Goal: Task Accomplishment & Management: Manage account settings

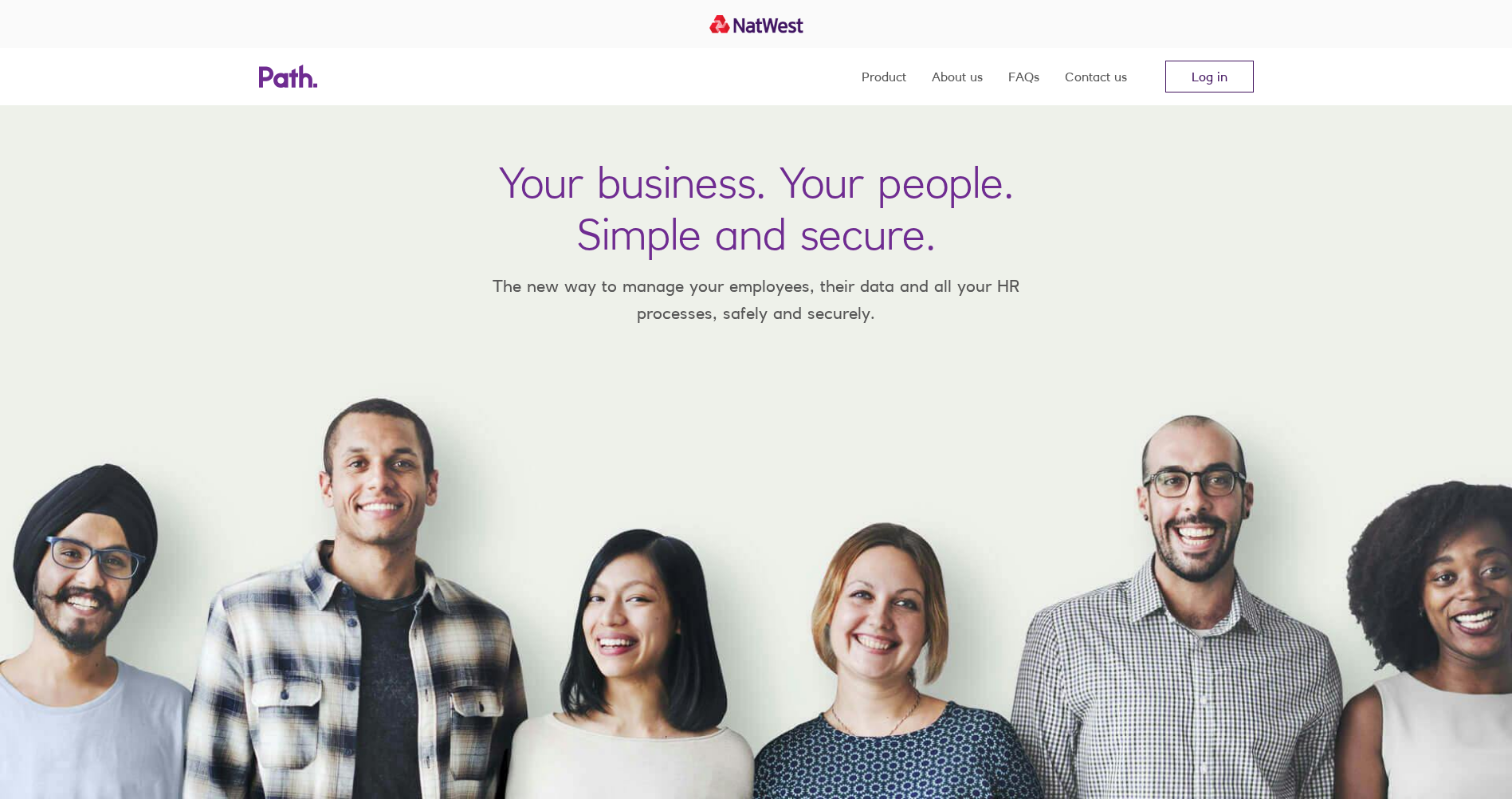
click at [1199, 74] on link "Log in" at bounding box center [1210, 76] width 89 height 32
click at [1212, 69] on link "Log in" at bounding box center [1210, 76] width 89 height 32
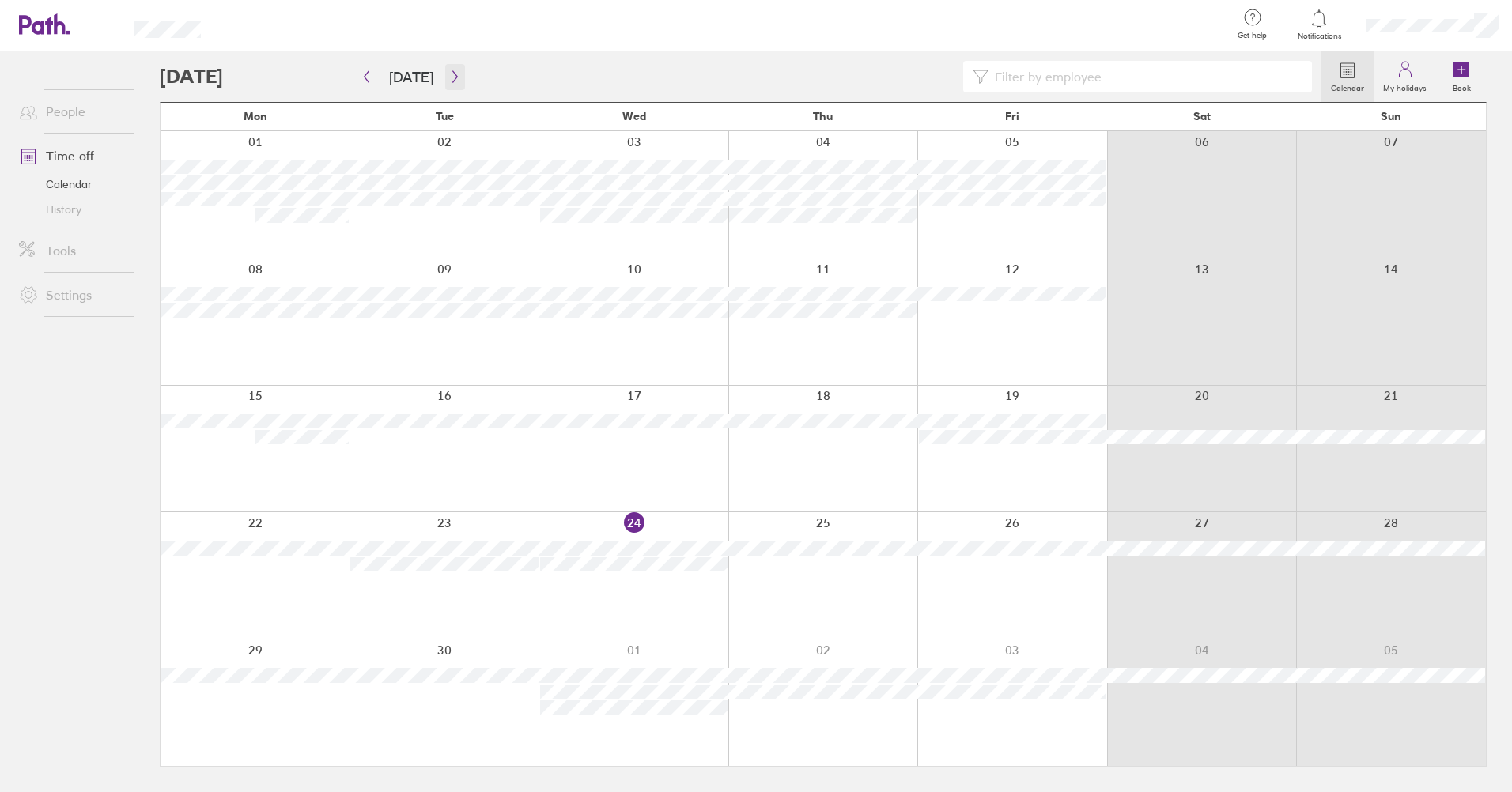
click at [452, 76] on icon "button" at bounding box center [454, 76] width 4 height 12
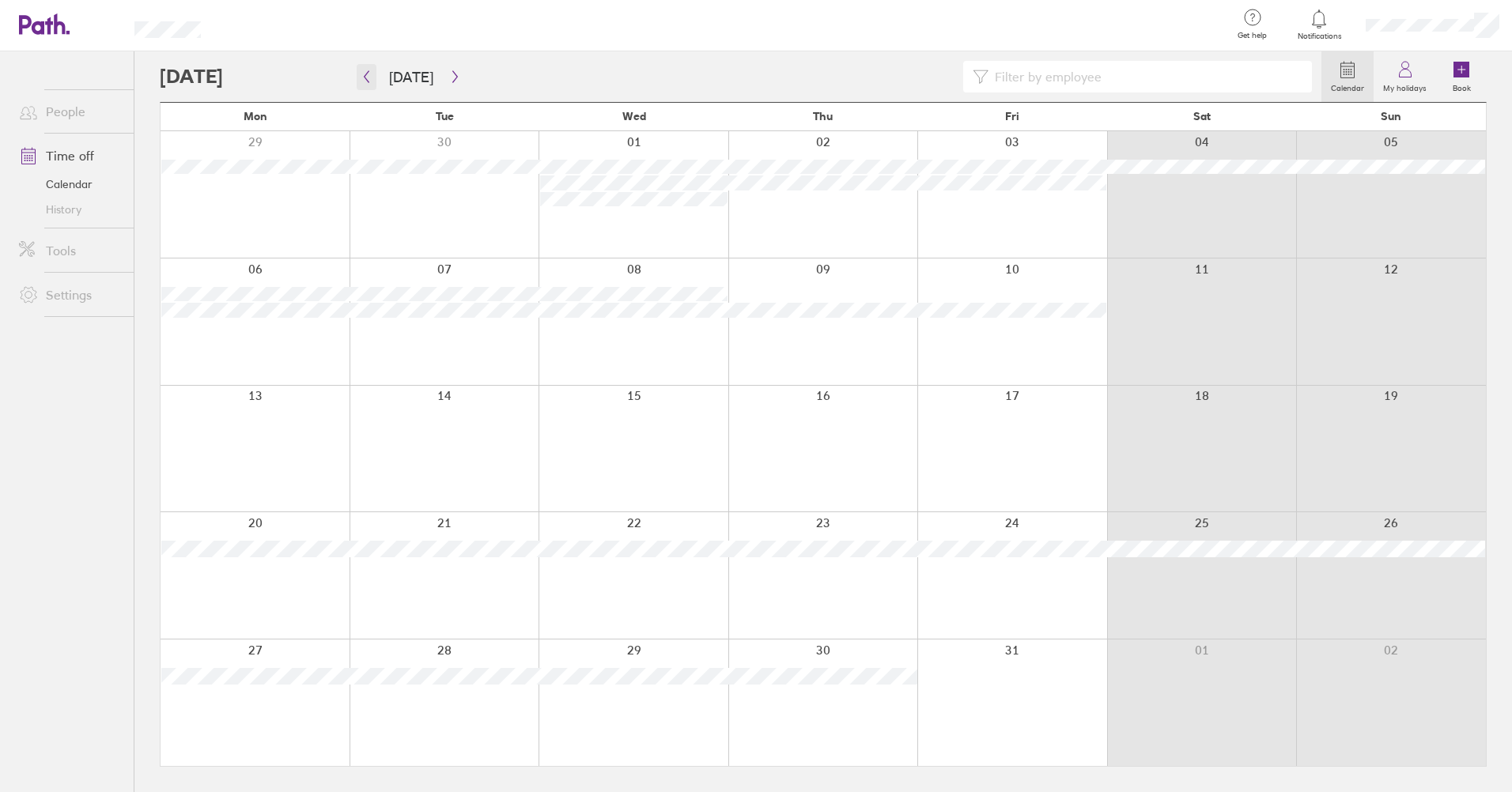
click at [367, 71] on icon "button" at bounding box center [366, 76] width 12 height 13
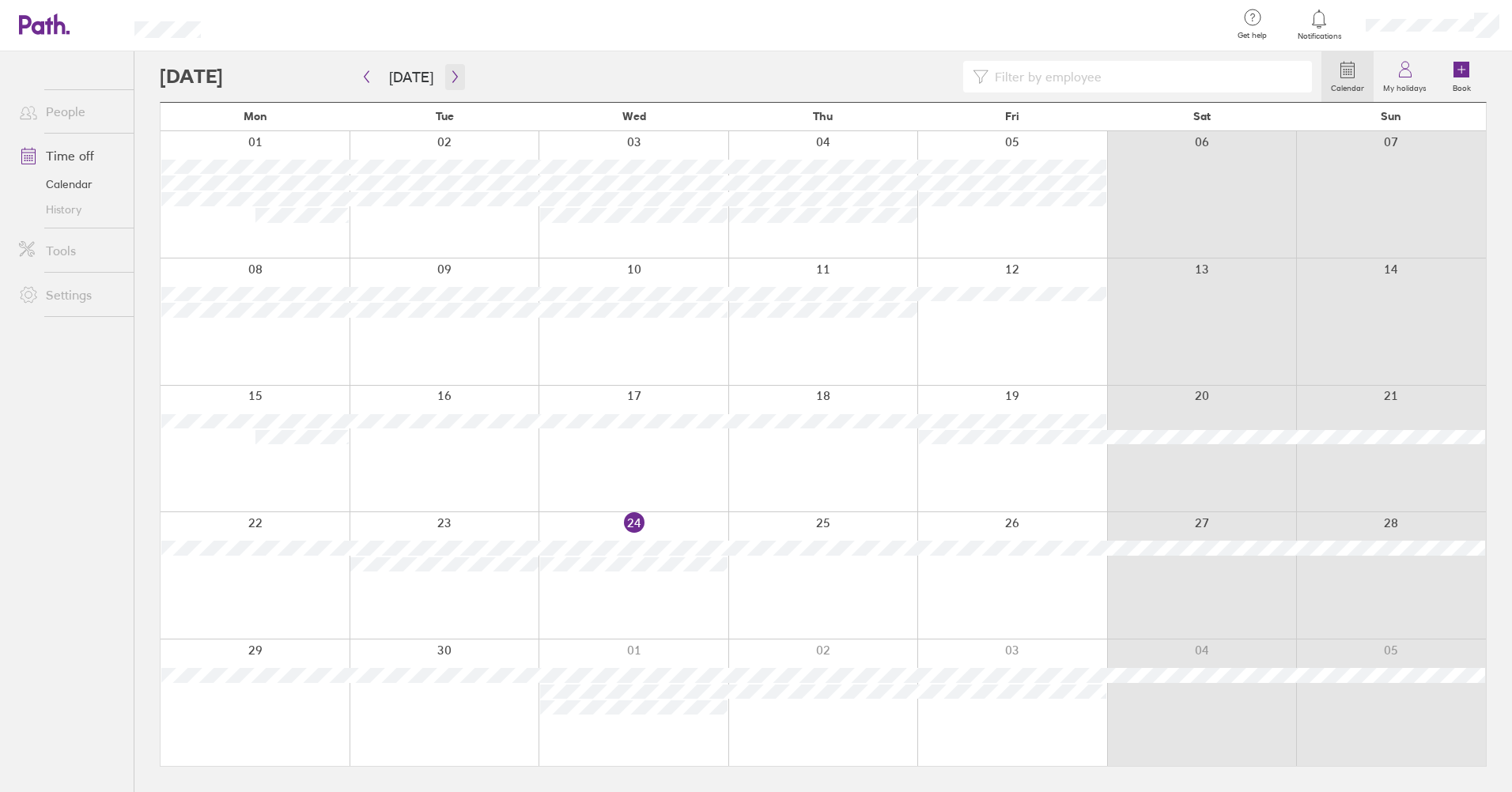
click at [449, 72] on icon "button" at bounding box center [454, 76] width 12 height 13
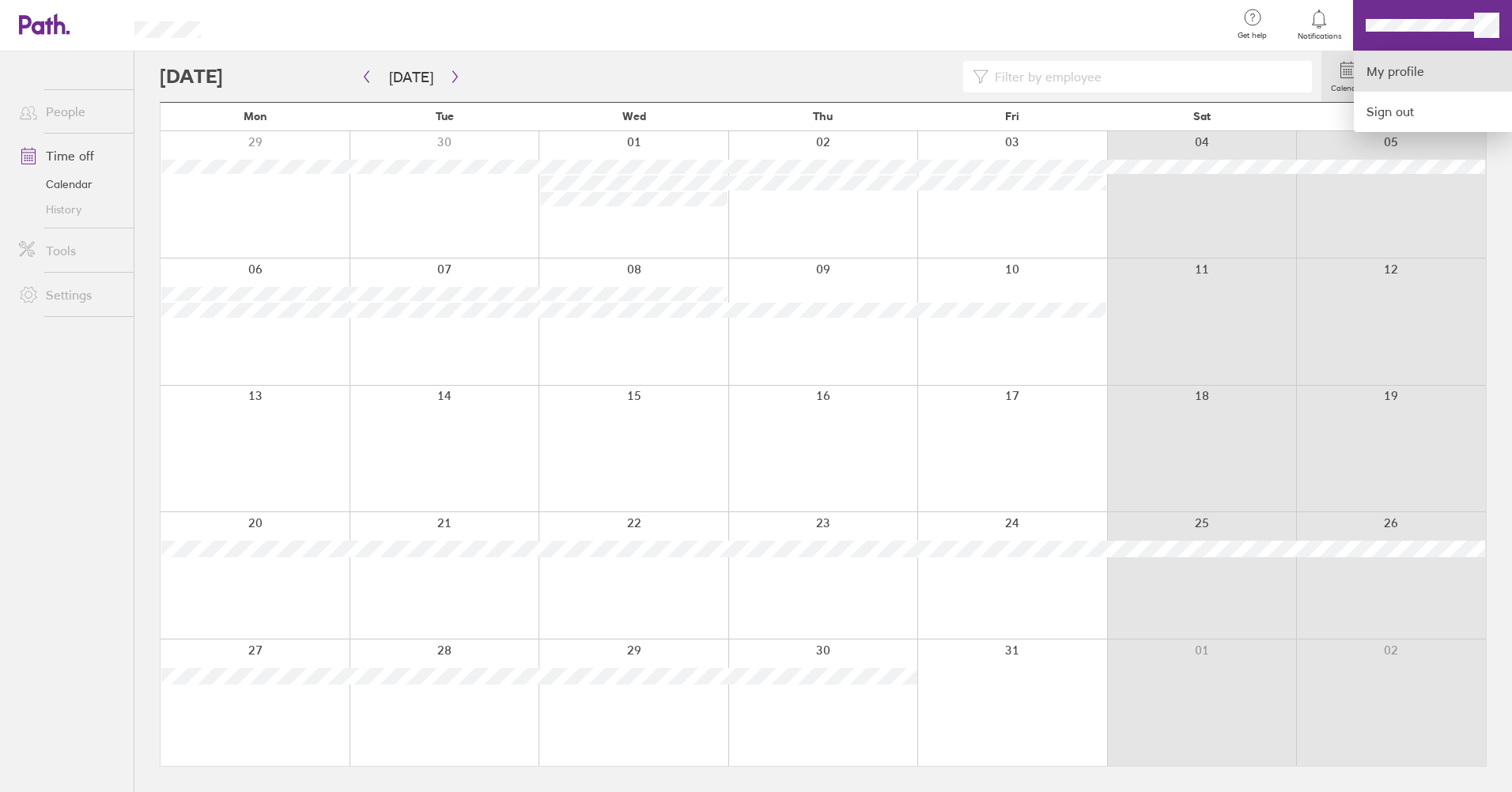
click at [1412, 68] on link "My profile" at bounding box center [1433, 71] width 158 height 40
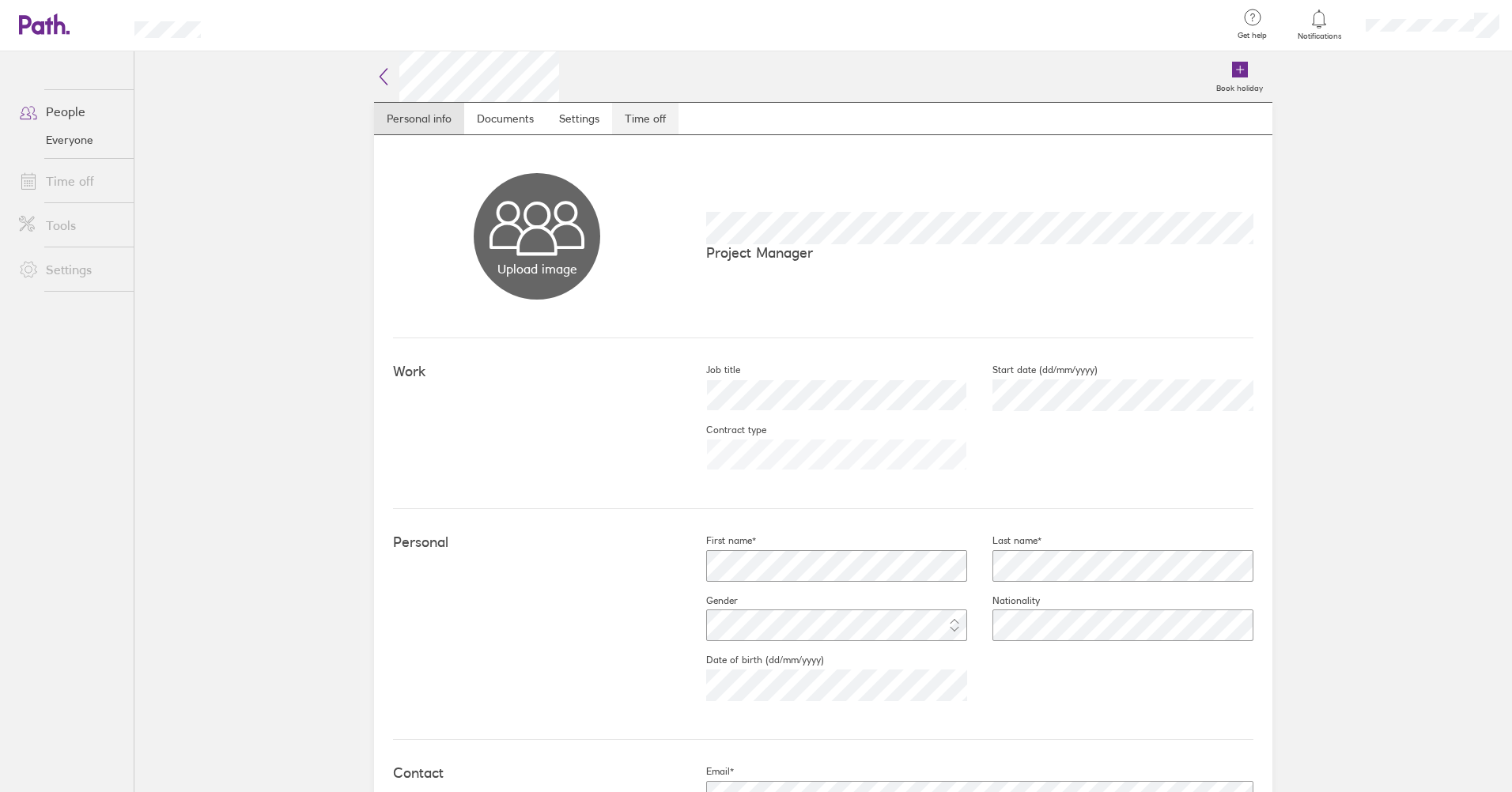
click at [650, 110] on link "Time off" at bounding box center [645, 118] width 67 height 32
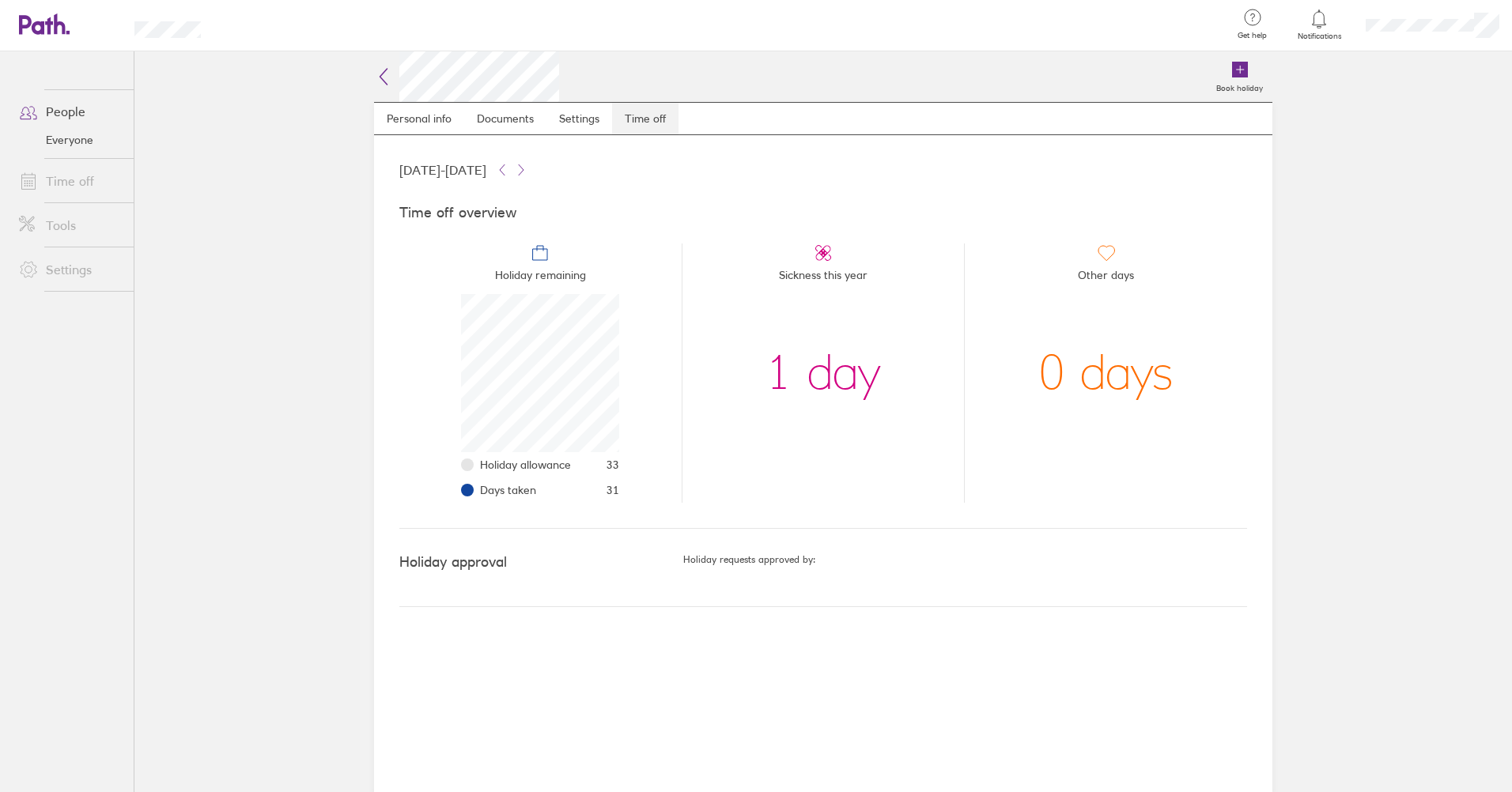
scroll to position [158, 158]
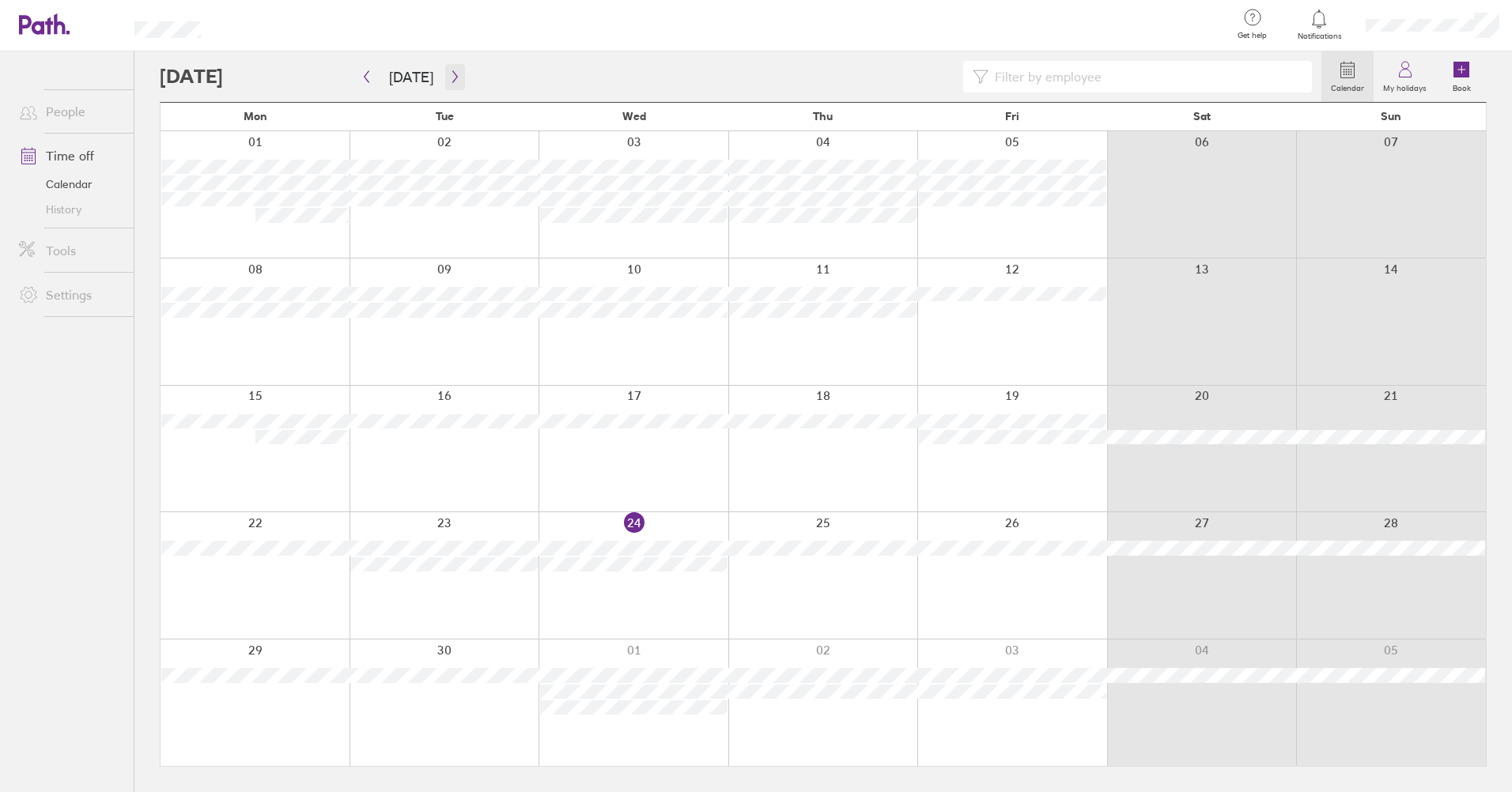
click at [452, 75] on icon "button" at bounding box center [454, 76] width 4 height 12
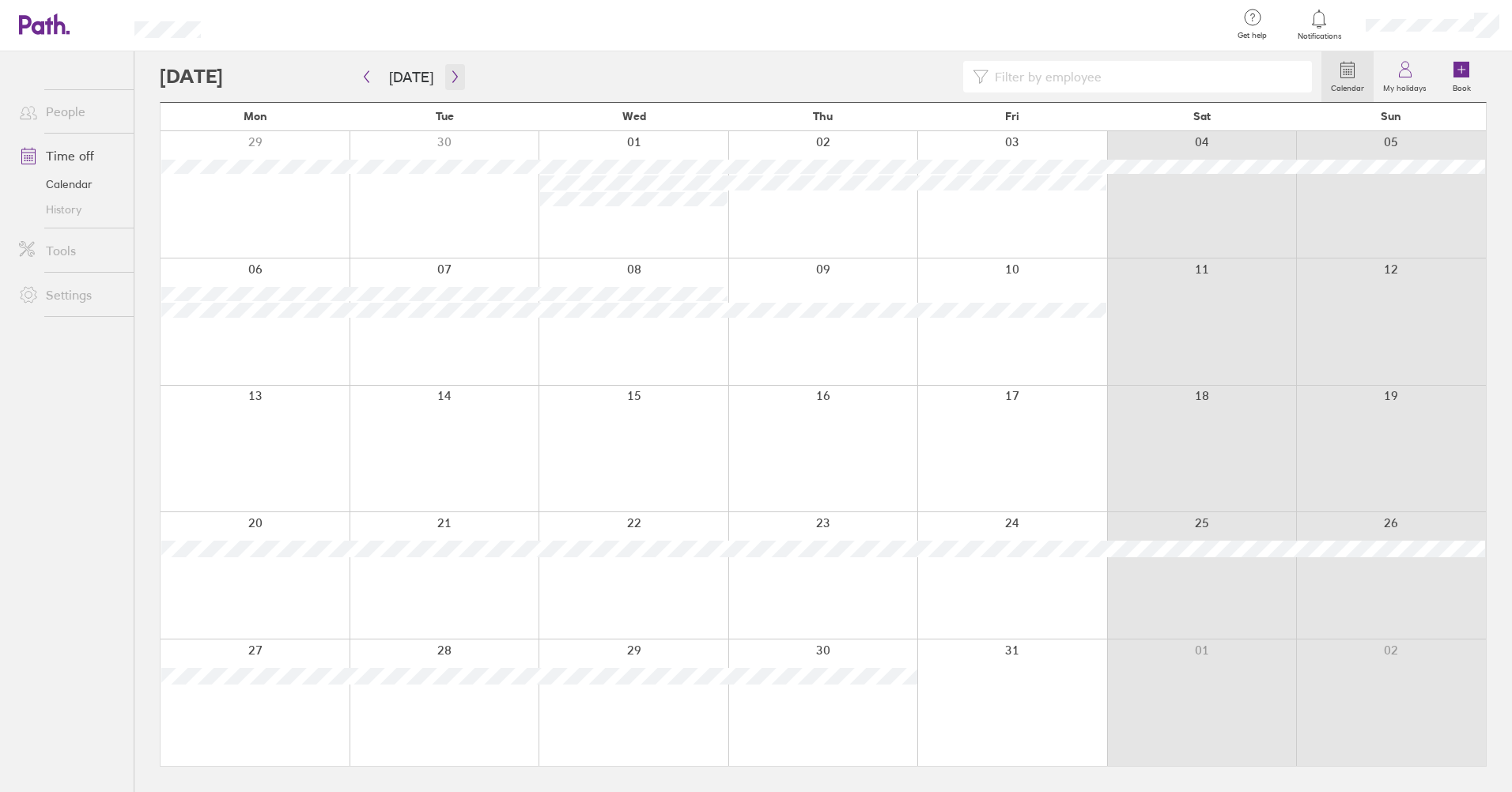
click at [452, 75] on icon "button" at bounding box center [454, 76] width 4 height 12
